Goal: Transaction & Acquisition: Purchase product/service

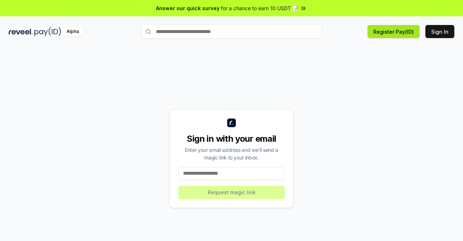
click at [415, 34] on button "Register Pay(ID)" at bounding box center [393, 31] width 52 height 13
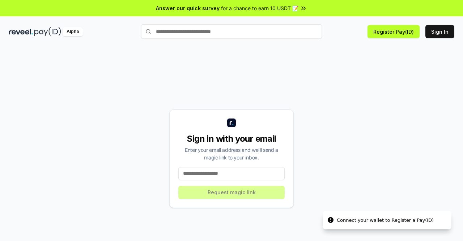
click at [278, 32] on input "text" at bounding box center [231, 31] width 181 height 14
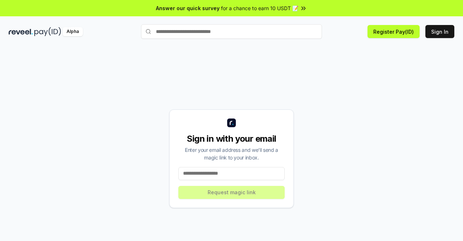
click at [279, 38] on input "text" at bounding box center [231, 31] width 181 height 14
click at [281, 31] on input "text" at bounding box center [231, 31] width 181 height 14
click at [281, 33] on input "text" at bounding box center [231, 31] width 181 height 14
click at [282, 34] on input "text" at bounding box center [231, 31] width 181 height 14
click at [282, 35] on input "text" at bounding box center [231, 31] width 181 height 14
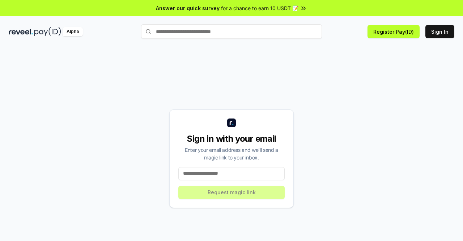
click at [247, 171] on input at bounding box center [231, 173] width 106 height 13
click at [73, 31] on div "Alpha" at bounding box center [73, 31] width 20 height 9
click at [204, 168] on input at bounding box center [231, 173] width 106 height 13
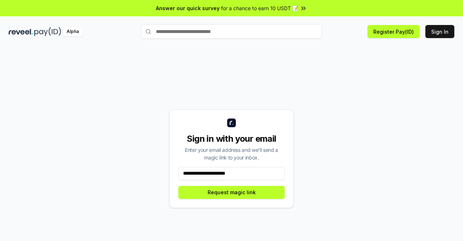
type input "**********"
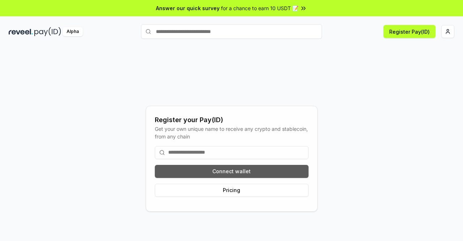
click at [284, 171] on button "Connect wallet" at bounding box center [232, 171] width 154 height 13
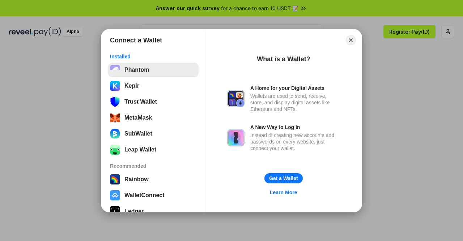
click at [129, 69] on button "Phantom" at bounding box center [153, 70] width 91 height 14
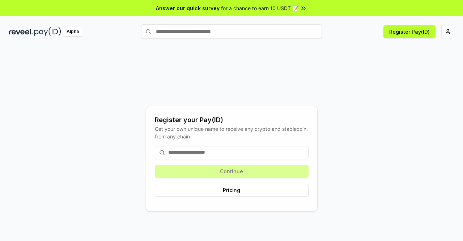
click at [286, 154] on input at bounding box center [232, 152] width 154 height 13
click at [275, 115] on div "Register your Pay(ID)" at bounding box center [232, 120] width 154 height 10
click at [287, 141] on div "Continue Pricing" at bounding box center [232, 171] width 154 height 62
click at [289, 146] on input at bounding box center [232, 152] width 154 height 13
click at [289, 152] on input at bounding box center [232, 152] width 154 height 13
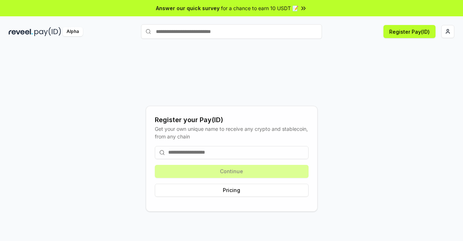
click at [289, 152] on input at bounding box center [232, 152] width 154 height 13
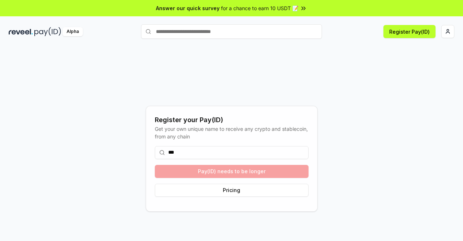
type input "****"
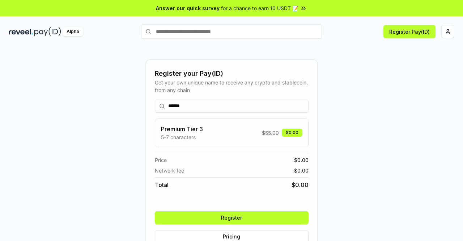
drag, startPoint x: 274, startPoint y: 135, endPoint x: 263, endPoint y: 139, distance: 11.9
click at [263, 139] on div "Premium Tier 3 5-7 characters $ 55.00 $0.00" at bounding box center [231, 132] width 141 height 16
click at [242, 111] on input "******" at bounding box center [232, 105] width 154 height 13
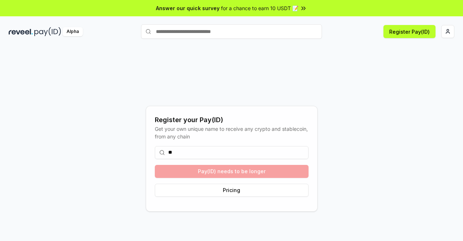
type input "*"
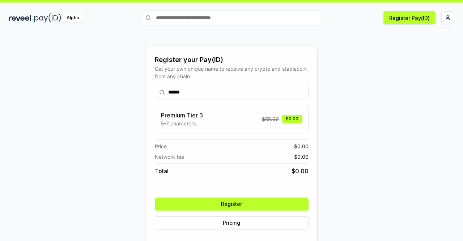
scroll to position [21, 0]
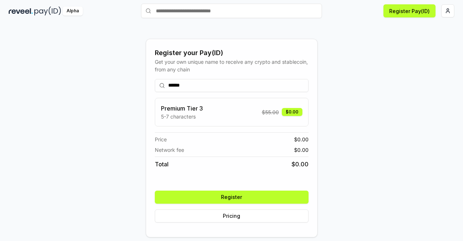
type input "******"
click at [273, 199] on button "Register" at bounding box center [232, 196] width 154 height 13
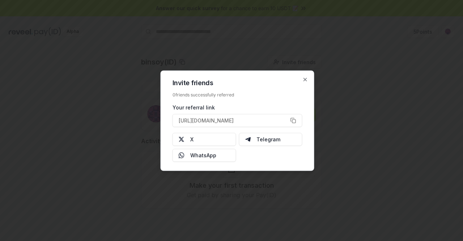
click at [302, 82] on h2 "Invite friends" at bounding box center [238, 82] width 130 height 7
click at [306, 82] on div "Invite friends 0 friends successfully referred Your referral link https://revee…" at bounding box center [238, 120] width 154 height 100
click at [310, 80] on div "Invite friends 0 friends successfully referred Your referral link https://revee…" at bounding box center [238, 120] width 154 height 100
click at [309, 78] on div "Invite friends 0 friends successfully referred Your referral link https://revee…" at bounding box center [238, 120] width 154 height 100
click at [306, 78] on icon "button" at bounding box center [305, 79] width 6 height 6
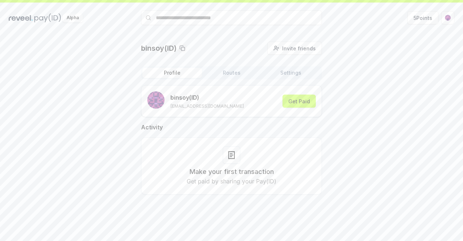
scroll to position [21, 0]
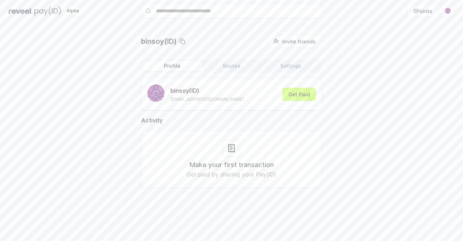
drag, startPoint x: 248, startPoint y: 66, endPoint x: 330, endPoint y: 80, distance: 82.9
click at [248, 66] on button "Routes" at bounding box center [231, 66] width 59 height 10
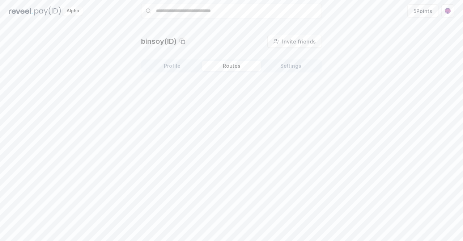
drag, startPoint x: 300, startPoint y: 66, endPoint x: 247, endPoint y: 66, distance: 52.4
click at [300, 66] on button "Settings" at bounding box center [290, 66] width 59 height 10
click at [182, 59] on div "binsoy(ID) Invite friends Invite Profile Routes Settings Default Wallet Edit 0x…" at bounding box center [231, 78] width 181 height 86
click at [195, 62] on button "Profile" at bounding box center [172, 66] width 59 height 10
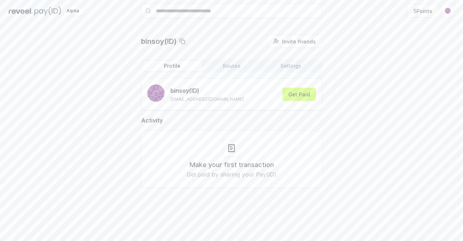
click at [231, 65] on button "Routes" at bounding box center [231, 66] width 59 height 10
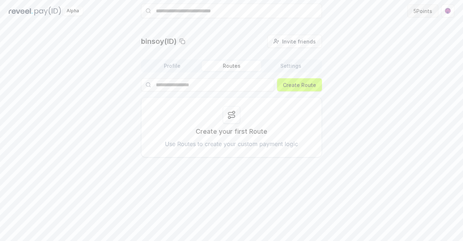
click at [419, 7] on button "5 Points" at bounding box center [422, 10] width 31 height 13
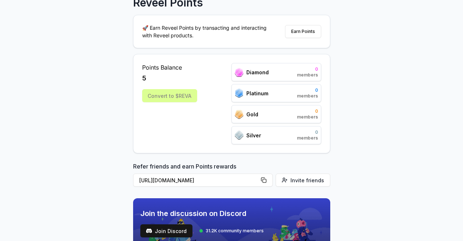
scroll to position [23, 0]
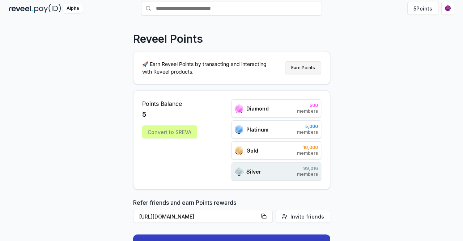
click at [309, 72] on button "Earn Points" at bounding box center [303, 67] width 36 height 13
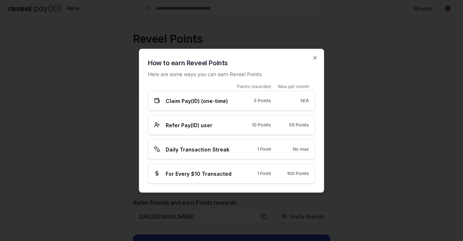
click at [225, 120] on div "Refer Pay(ID) user 10 Points 50 Points" at bounding box center [231, 125] width 167 height 20
click at [243, 147] on div "Daily Transaction Streak 1 Point No max" at bounding box center [231, 149] width 155 height 8
click at [243, 180] on div "For Every $10 Transacted 1 Point 100 Points" at bounding box center [231, 173] width 167 height 20
click at [244, 179] on div "For Every $10 Transacted 1 Point 100 Points" at bounding box center [231, 173] width 167 height 20
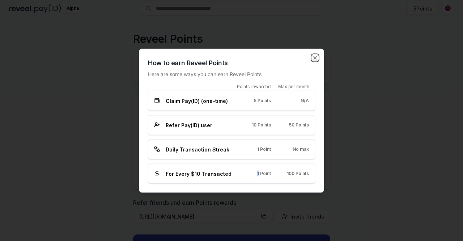
drag, startPoint x: 315, startPoint y: 60, endPoint x: 314, endPoint y: 84, distance: 24.2
click at [315, 60] on icon "button" at bounding box center [315, 58] width 6 height 6
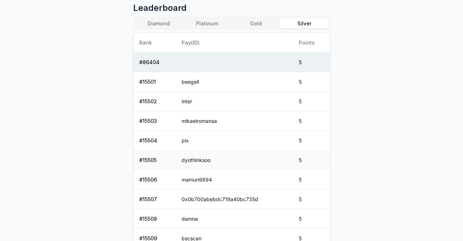
scroll to position [276, 0]
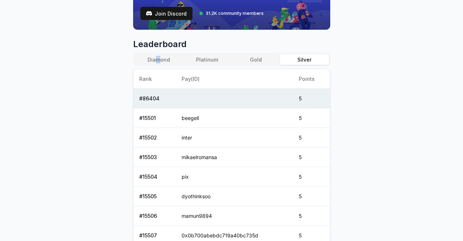
click at [158, 64] on div "Diamond Platinum Gold Silver" at bounding box center [231, 59] width 197 height 13
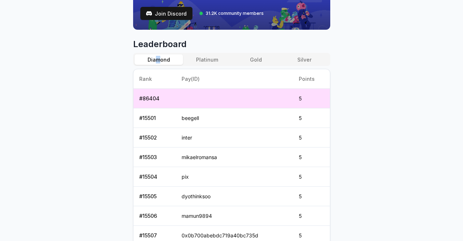
click at [156, 54] on button "Diamond" at bounding box center [159, 59] width 48 height 10
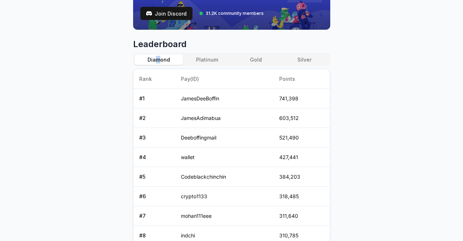
click at [208, 55] on button "Platinum" at bounding box center [207, 59] width 48 height 10
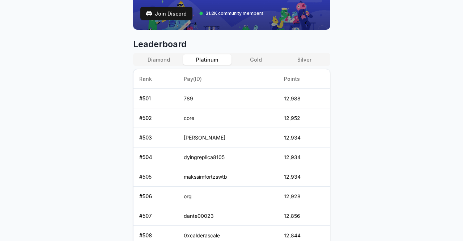
click at [259, 65] on div "Diamond Platinum Gold Silver Rank Pay(ID) Points # 501 789 12,988 # 502 core 12…" at bounding box center [231, 168] width 197 height 231
drag, startPoint x: 258, startPoint y: 65, endPoint x: 225, endPoint y: 65, distance: 32.2
click at [258, 65] on div "Diamond Platinum Gold Silver Rank Pay(ID) Points # 501 789 12,988 # 502 core 12…" at bounding box center [231, 168] width 197 height 231
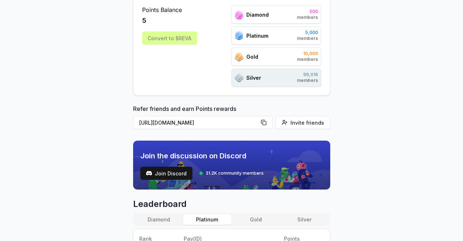
scroll to position [0, 0]
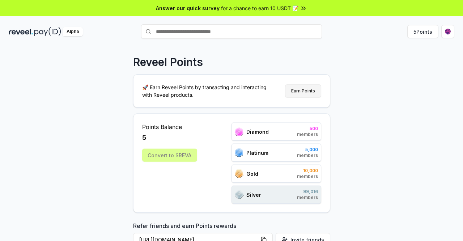
click at [303, 89] on button "Earn Points" at bounding box center [303, 90] width 36 height 13
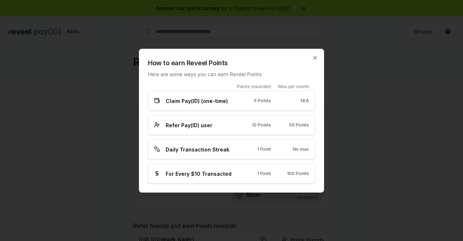
click at [276, 89] on div "Max per month" at bounding box center [290, 86] width 39 height 6
click at [318, 58] on div "How to earn Reveel Points Here are some ways you can earn Reveel Points Points …" at bounding box center [231, 120] width 185 height 144
click at [313, 58] on icon "button" at bounding box center [315, 58] width 6 height 6
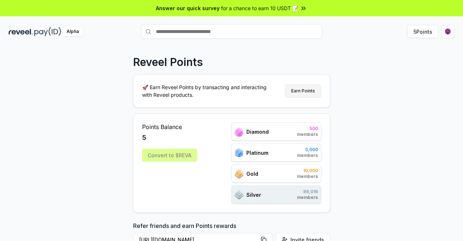
drag, startPoint x: 314, startPoint y: 91, endPoint x: 314, endPoint y: 88, distance: 3.6
click at [314, 88] on button "Earn Points" at bounding box center [303, 90] width 36 height 13
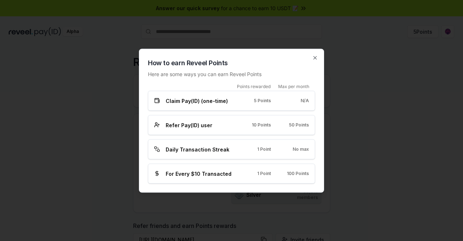
click at [312, 58] on icon "button" at bounding box center [315, 58] width 6 height 6
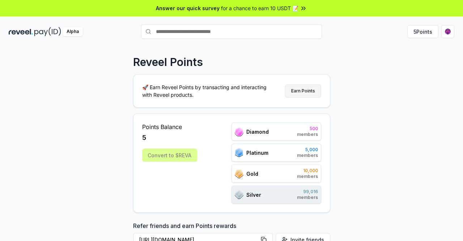
click at [307, 96] on button "Earn Points" at bounding box center [303, 90] width 36 height 13
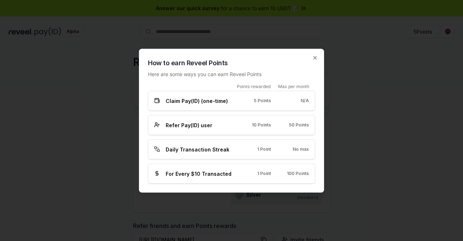
click at [320, 59] on div "How to earn Reveel Points Here are some ways you can earn Reveel Points Points …" at bounding box center [231, 120] width 185 height 144
click at [317, 58] on icon "button" at bounding box center [315, 58] width 6 height 6
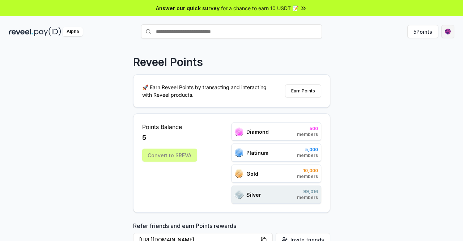
click at [446, 35] on html "Answer our quick survey for a chance to earn 10 USDT 📝 Alpha 5 Points Reveel Po…" at bounding box center [231, 120] width 463 height 241
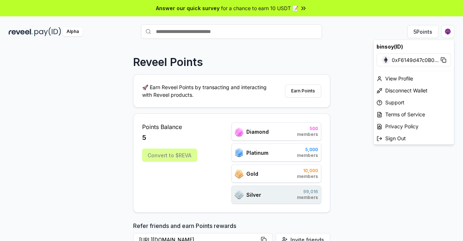
click at [338, 136] on html "Answer our quick survey for a chance to earn 10 USDT 📝 Alpha 5 Points Reveel Po…" at bounding box center [231, 120] width 463 height 241
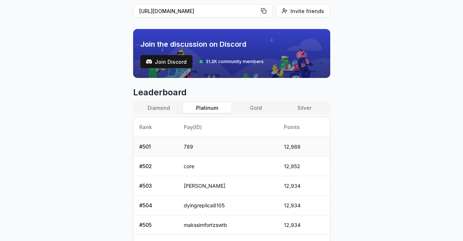
scroll to position [217, 0]
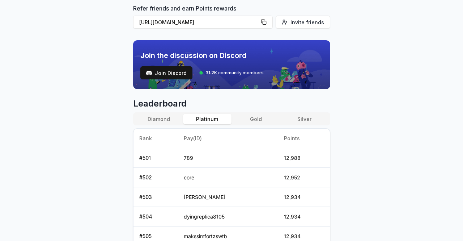
click at [269, 128] on th "Pay(ID)" at bounding box center [228, 138] width 100 height 20
click at [264, 112] on div "Diamond Platinum Gold Silver" at bounding box center [231, 118] width 197 height 13
click at [273, 118] on button "Gold" at bounding box center [255, 119] width 48 height 10
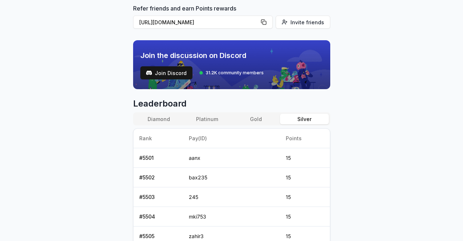
click at [311, 120] on button "Silver" at bounding box center [304, 119] width 48 height 10
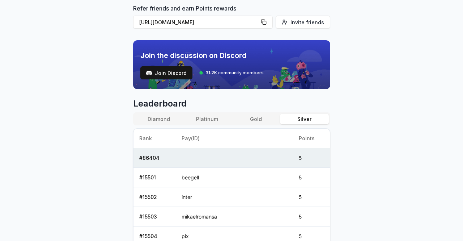
click at [266, 112] on div "Diamond Platinum Gold Silver" at bounding box center [231, 118] width 197 height 13
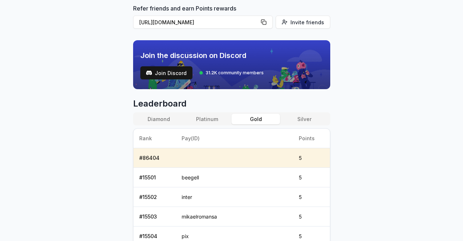
click at [272, 114] on button "Gold" at bounding box center [255, 119] width 48 height 10
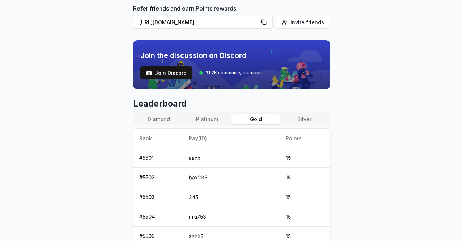
click at [209, 118] on button "Platinum" at bounding box center [207, 119] width 48 height 10
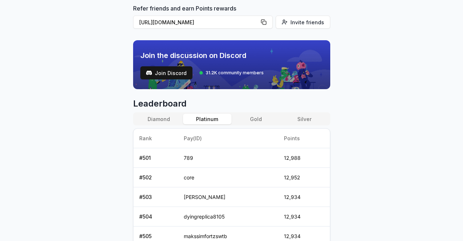
click at [149, 114] on button "Diamond" at bounding box center [159, 119] width 48 height 10
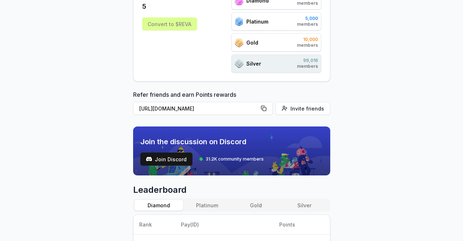
scroll to position [0, 0]
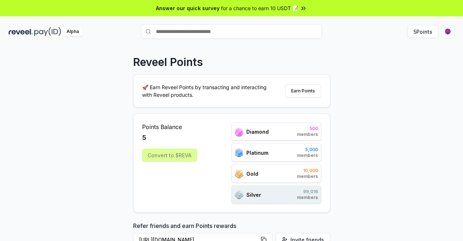
click at [71, 34] on div "Alpha" at bounding box center [73, 31] width 20 height 9
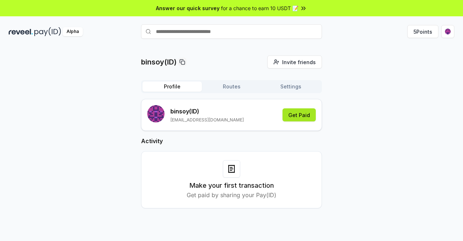
click at [295, 120] on button "Get Paid" at bounding box center [298, 114] width 33 height 13
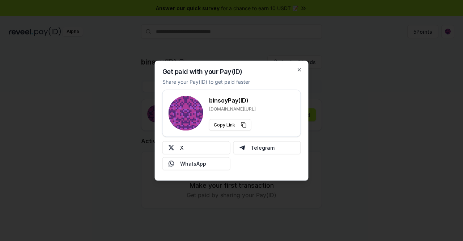
click at [295, 71] on div "Get paid with your Pay(ID) Share your Pay(ID) to get paid faster binsoy Pay(ID)…" at bounding box center [232, 120] width 154 height 120
click at [302, 71] on icon "button" at bounding box center [300, 70] width 6 height 6
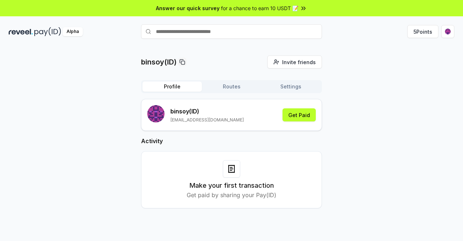
click at [222, 96] on div "Profile Routes Settings binsoy (ID) [EMAIL_ADDRESS][DOMAIN_NAME] Get Paid Activ…" at bounding box center [231, 150] width 181 height 140
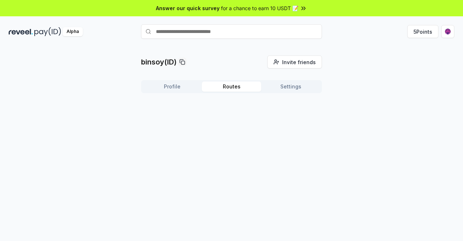
click at [226, 88] on button "Routes" at bounding box center [231, 86] width 59 height 10
click at [227, 88] on button "Routes" at bounding box center [231, 86] width 59 height 10
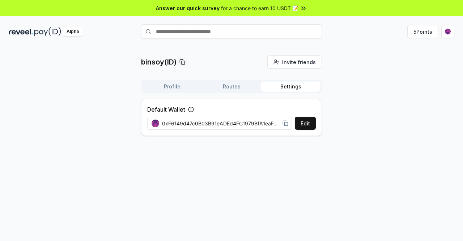
click at [285, 88] on button "Settings" at bounding box center [290, 86] width 59 height 10
